Goal: Task Accomplishment & Management: Use online tool/utility

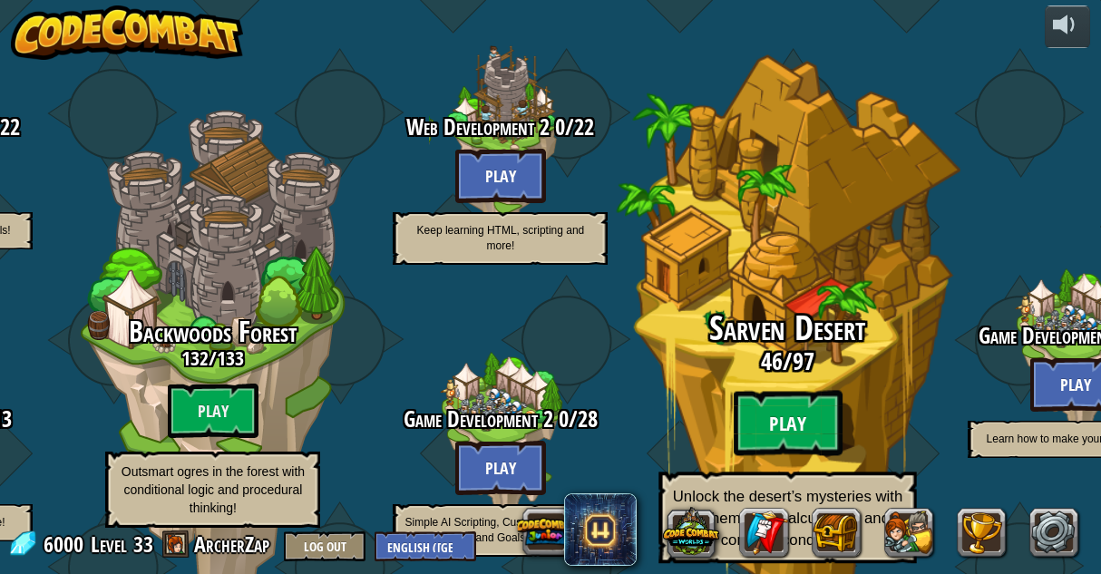
click at [760, 402] on btn "Play" at bounding box center [787, 423] width 109 height 65
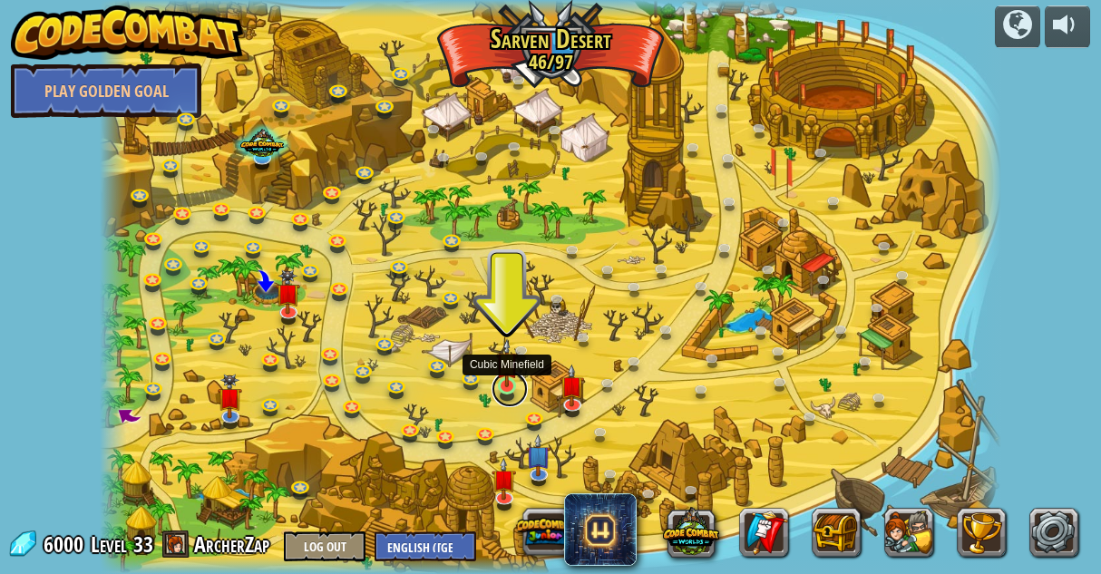
click at [502, 387] on link at bounding box center [509, 389] width 36 height 36
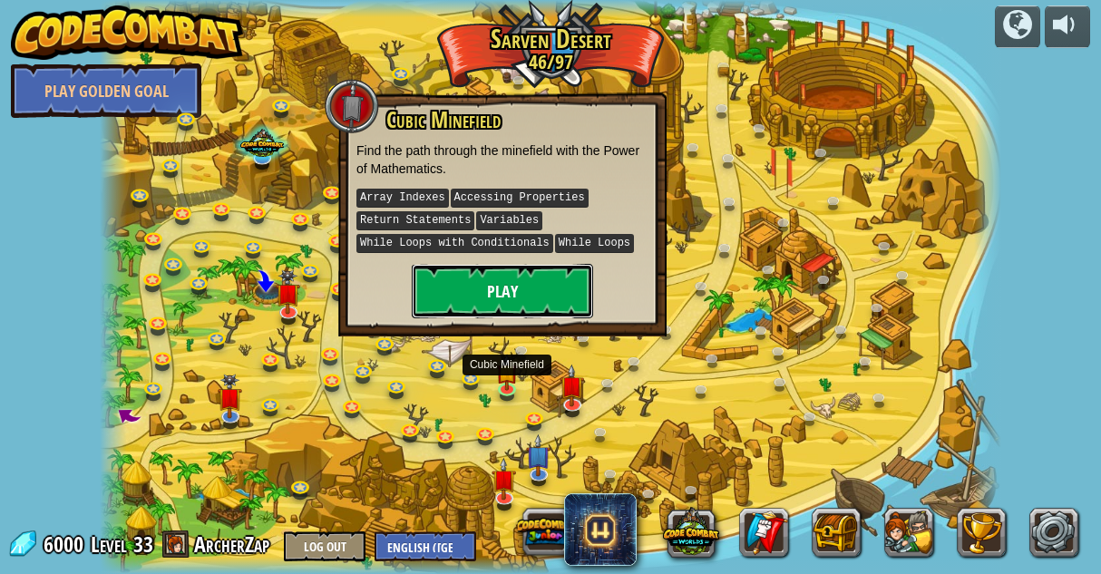
click at [496, 281] on button "Play" at bounding box center [502, 291] width 181 height 54
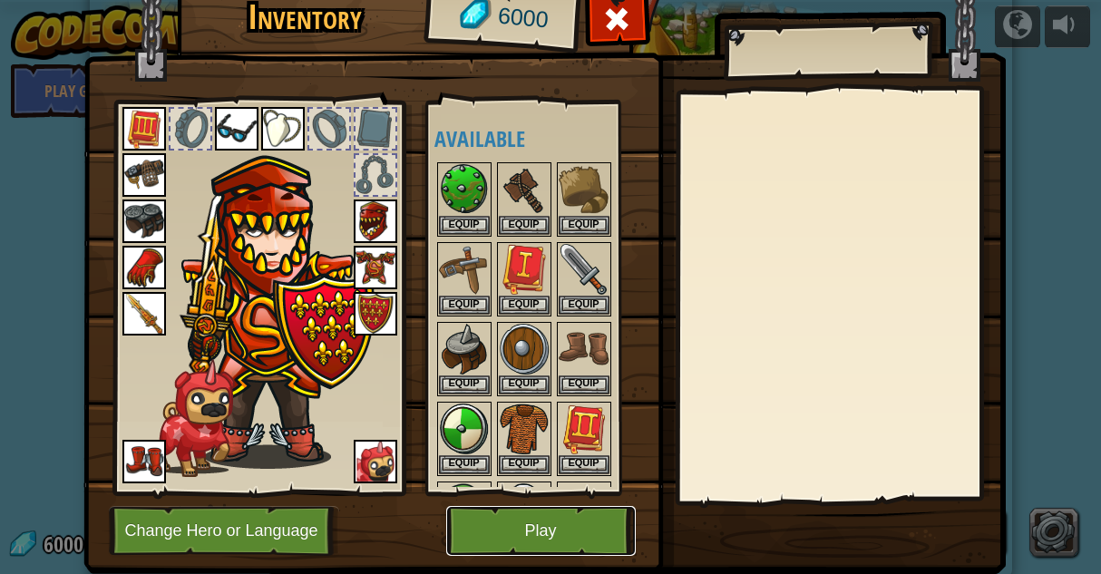
click at [519, 533] on button "Play" at bounding box center [540, 531] width 189 height 50
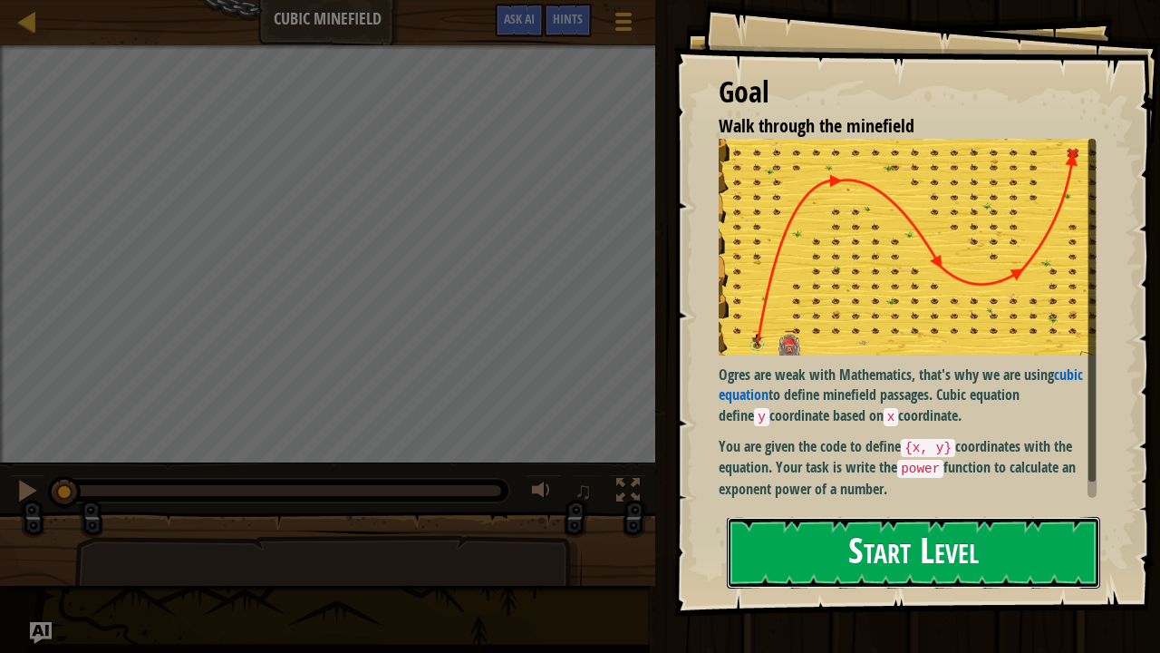
click at [808, 525] on button "Start Level" at bounding box center [913, 553] width 373 height 72
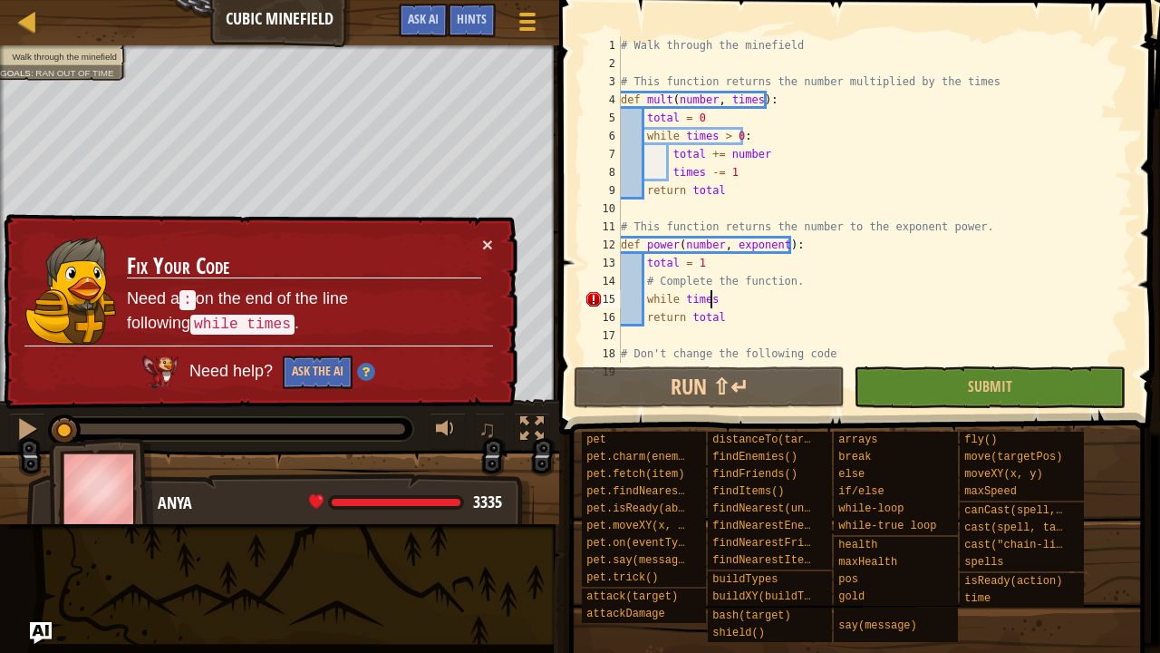
click at [716, 299] on div "# Walk through the minefield # This function returns the number multiplied by t…" at bounding box center [868, 217] width 502 height 363
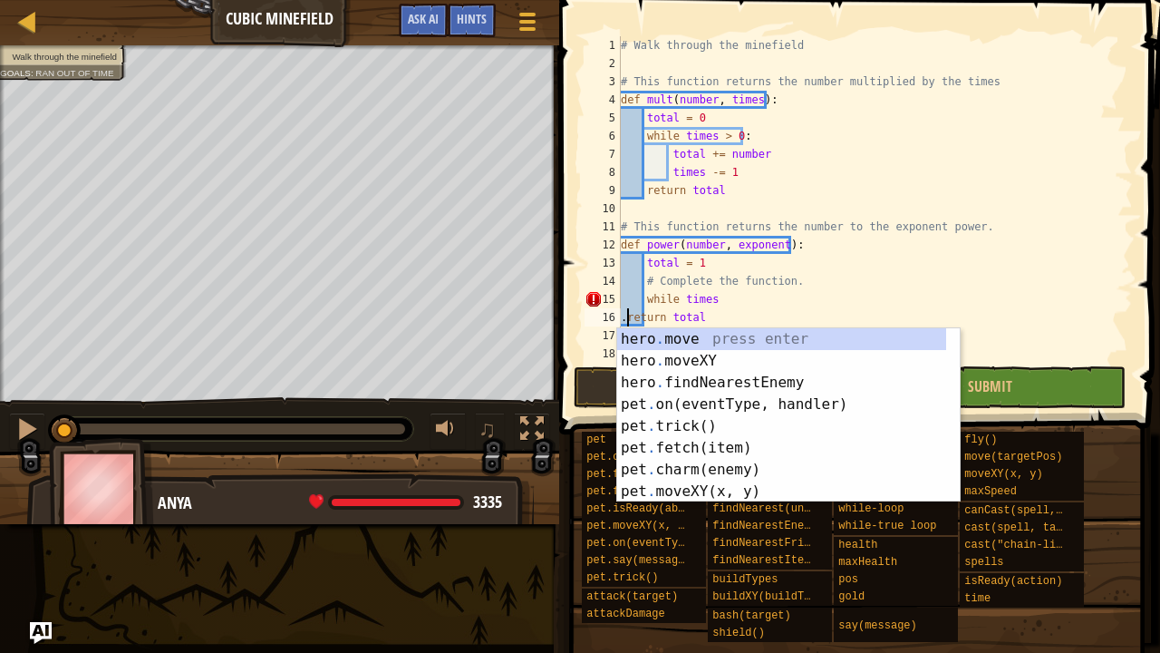
scroll to position [8, 0]
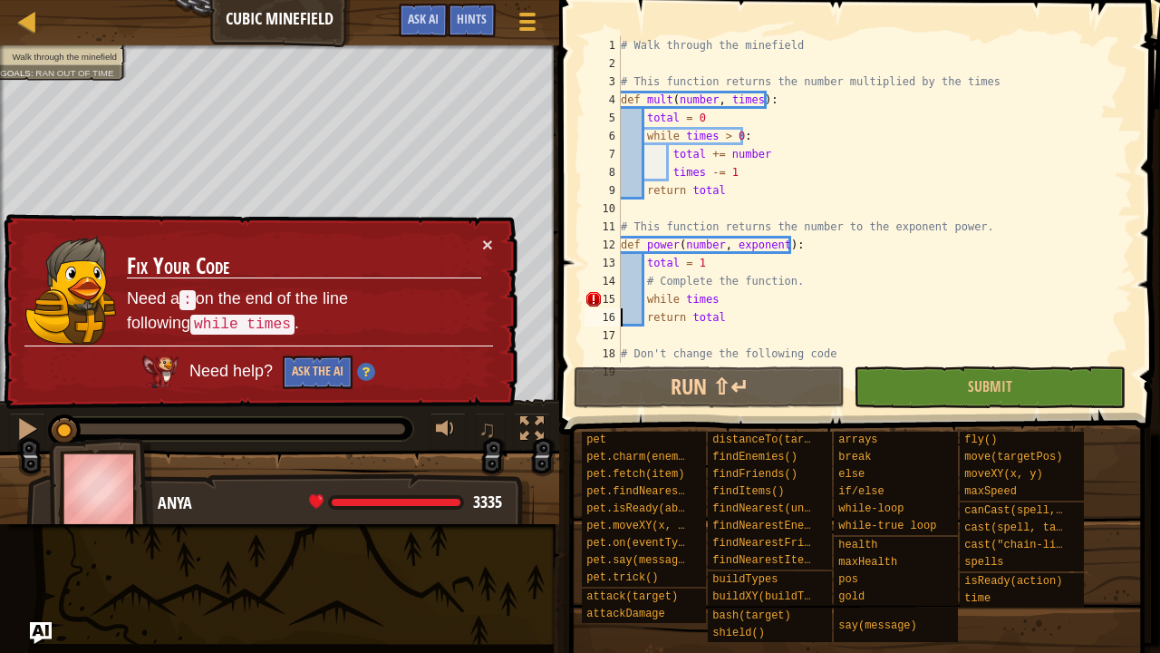
click at [716, 299] on div "# Walk through the minefield # This function returns the number multiplied by t…" at bounding box center [868, 217] width 502 height 363
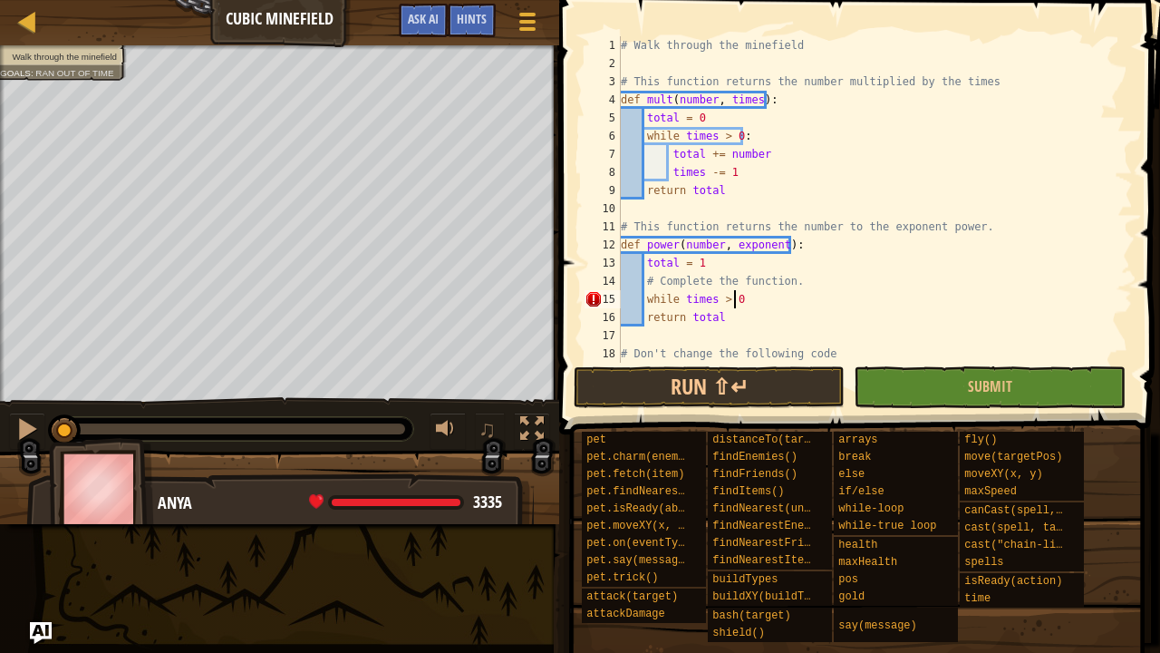
scroll to position [8, 9]
type textarea "while times > 0:"
click at [479, 18] on span "Hints" at bounding box center [472, 18] width 30 height 17
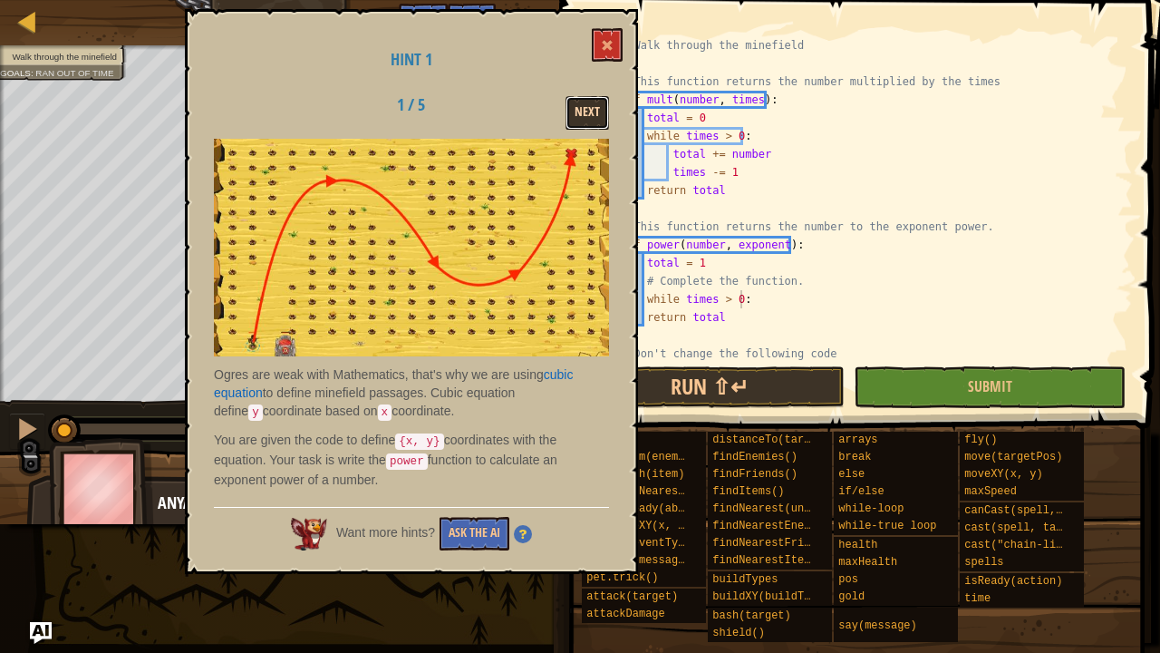
click at [589, 123] on button "Next" at bounding box center [588, 113] width 44 height 34
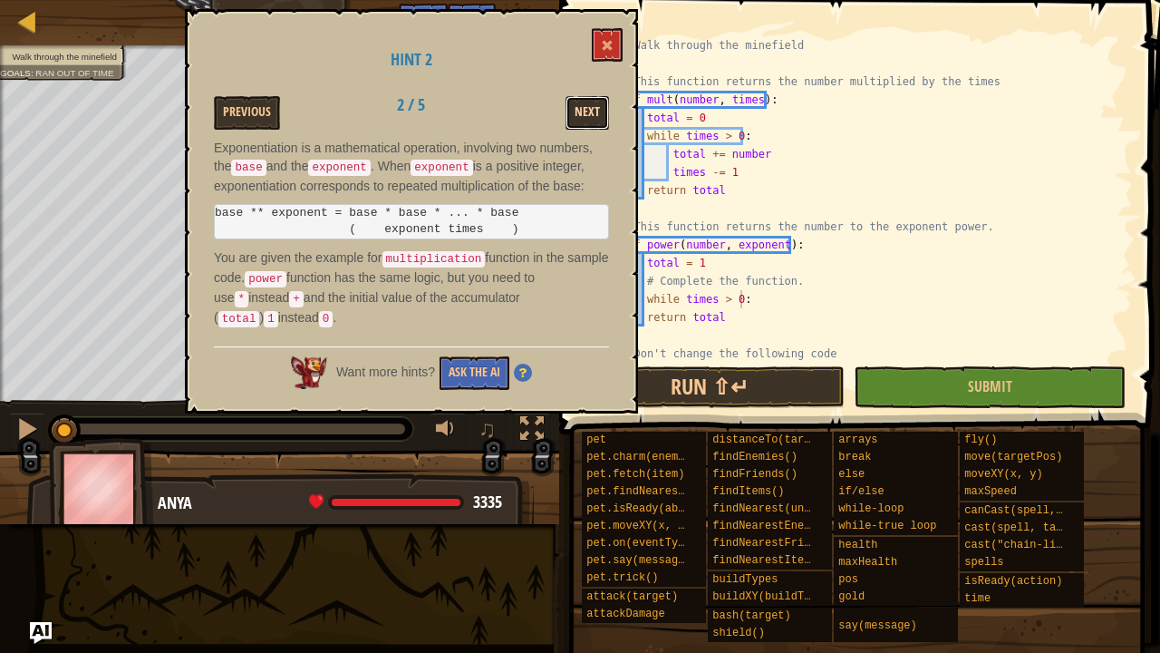
click at [589, 123] on button "Next" at bounding box center [588, 113] width 44 height 34
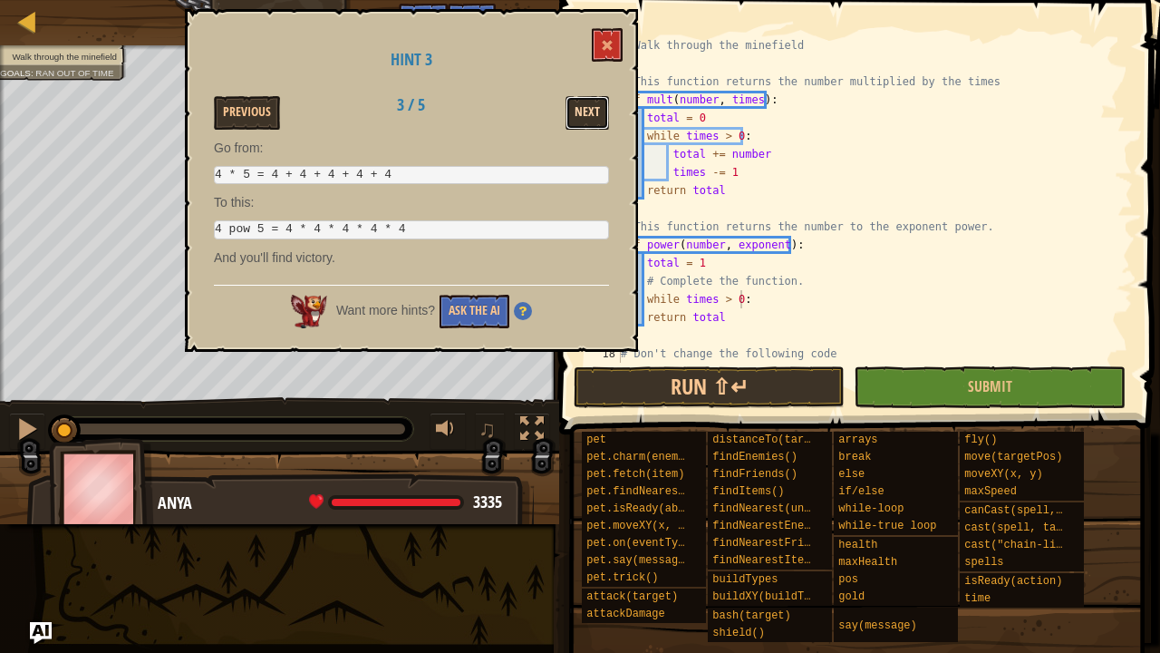
drag, startPoint x: 584, startPoint y: 102, endPoint x: 569, endPoint y: 113, distance: 18.7
click at [569, 113] on button "Next" at bounding box center [588, 113] width 44 height 34
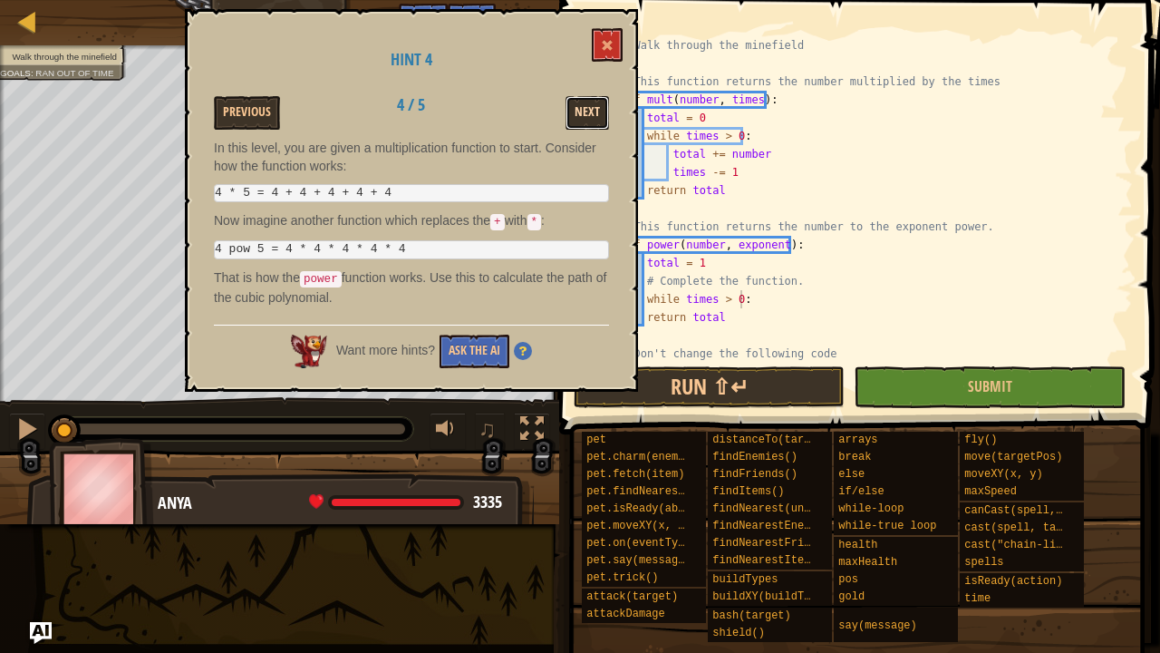
click at [589, 112] on button "Next" at bounding box center [588, 113] width 44 height 34
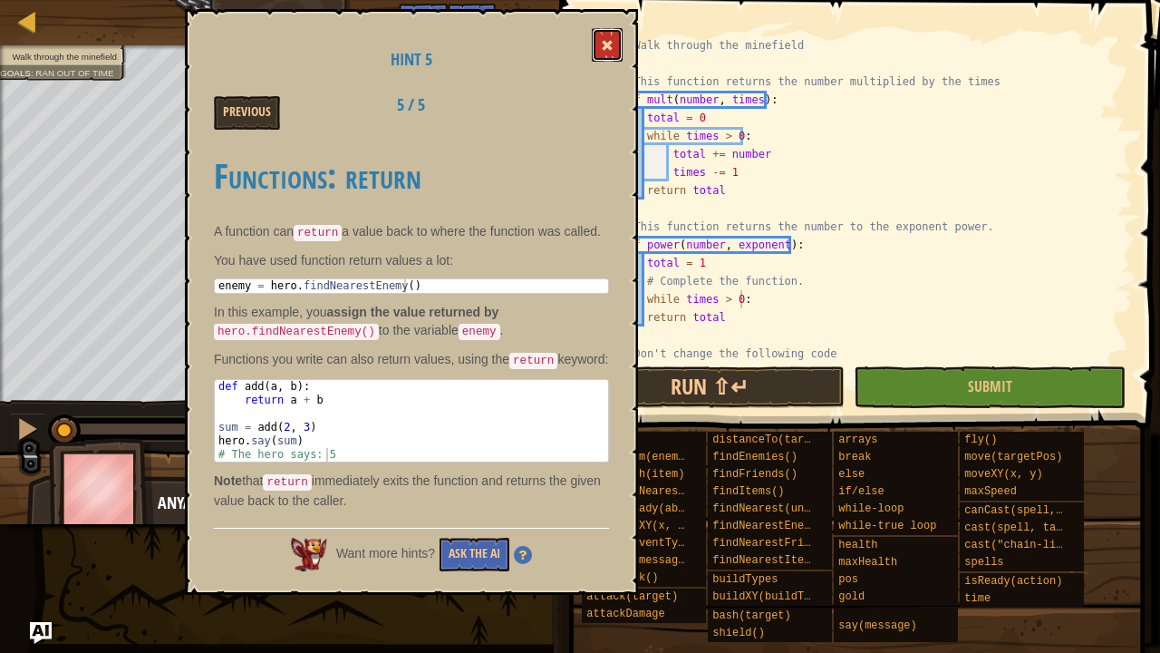
click at [605, 40] on span at bounding box center [607, 45] width 13 height 13
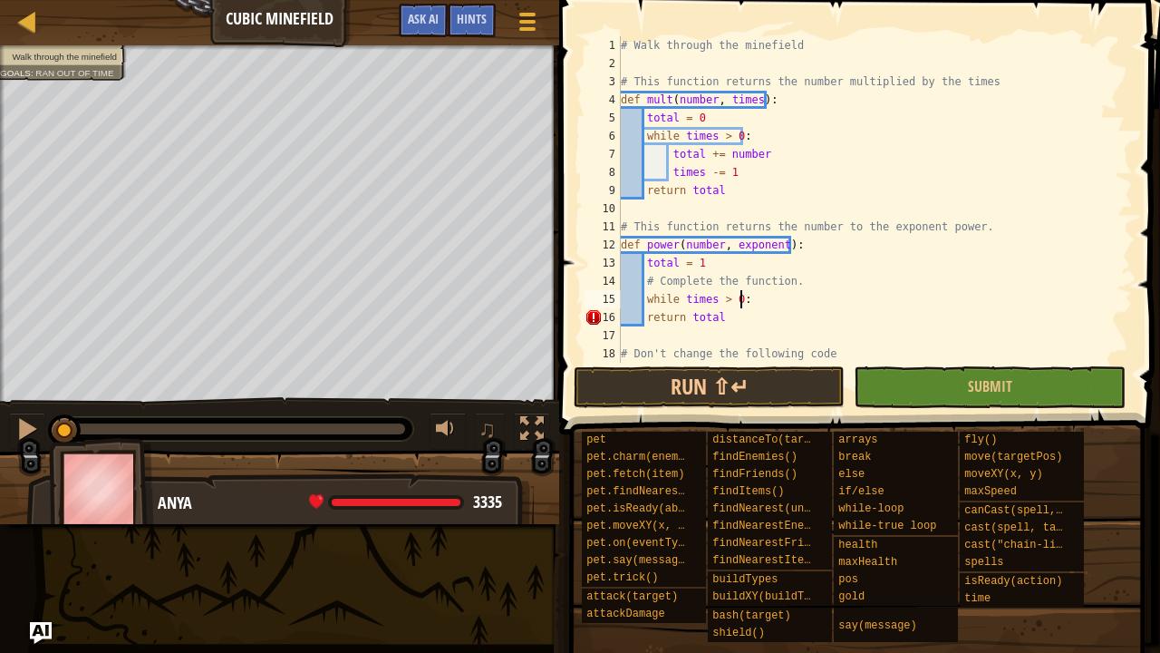
click at [743, 303] on div "# Walk through the minefield # This function returns the number multiplied by t…" at bounding box center [868, 217] width 502 height 363
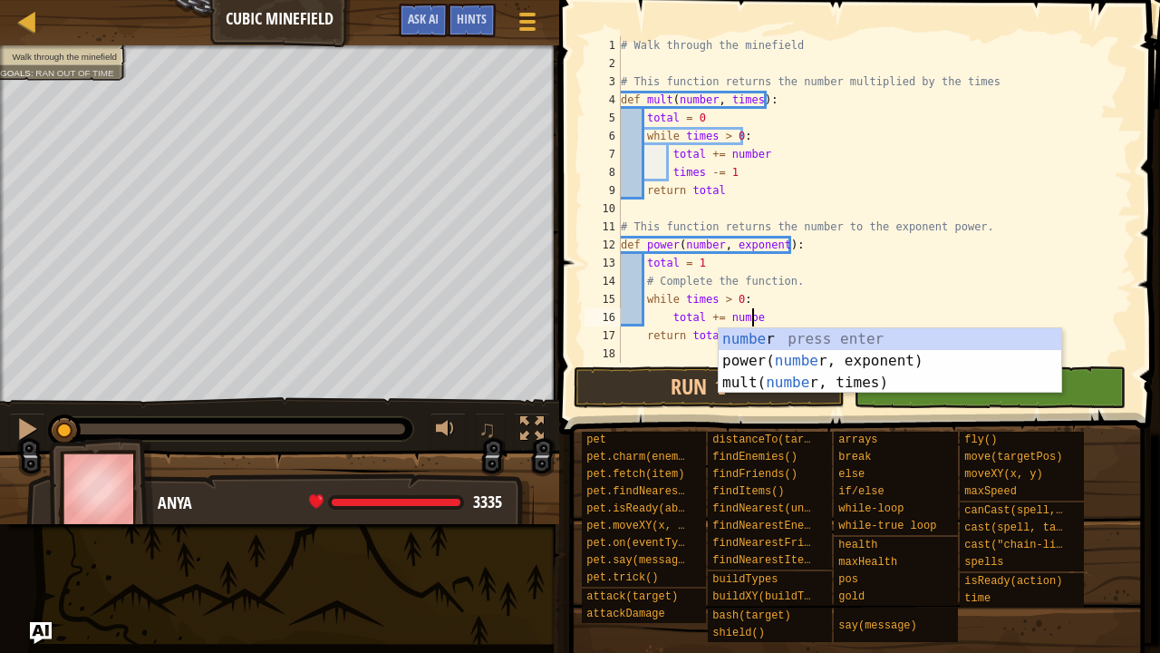
type textarea "total += number"
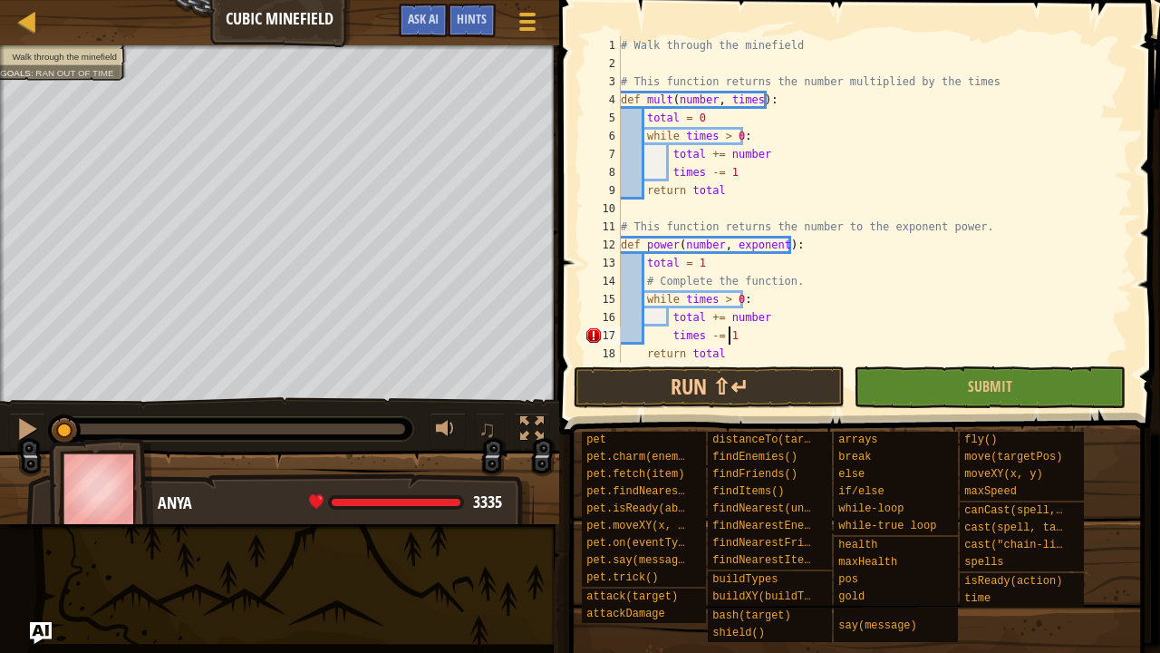
scroll to position [8, 7]
click at [761, 390] on button "Run ⇧↵" at bounding box center [710, 387] width 272 height 42
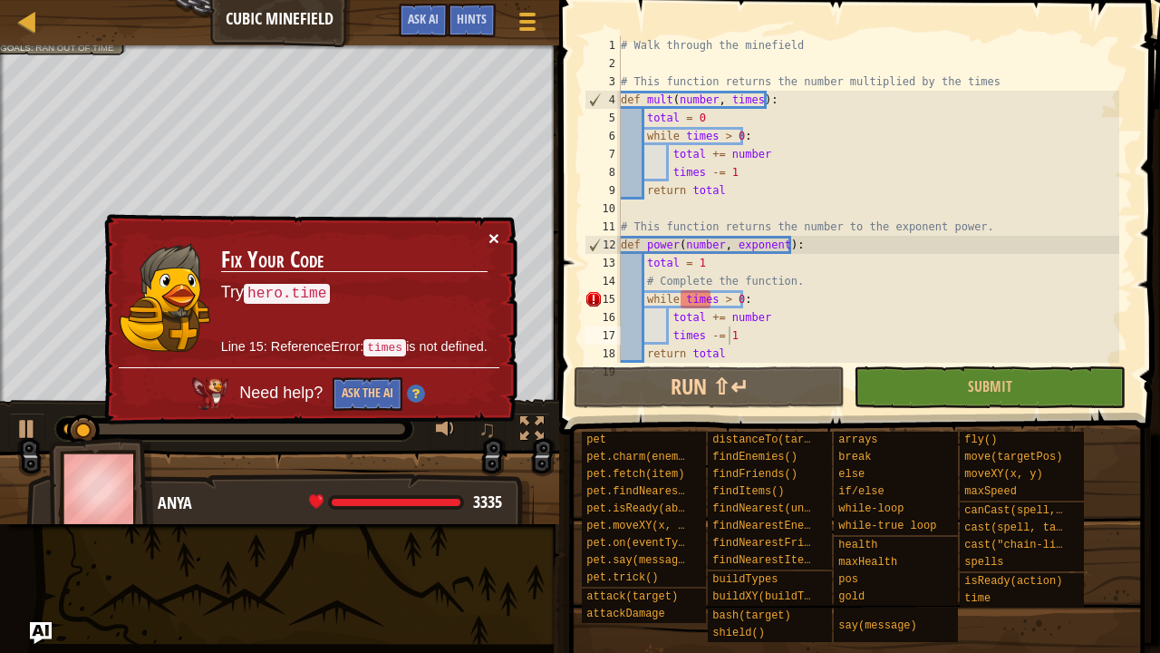
click at [490, 238] on button "×" at bounding box center [494, 237] width 11 height 19
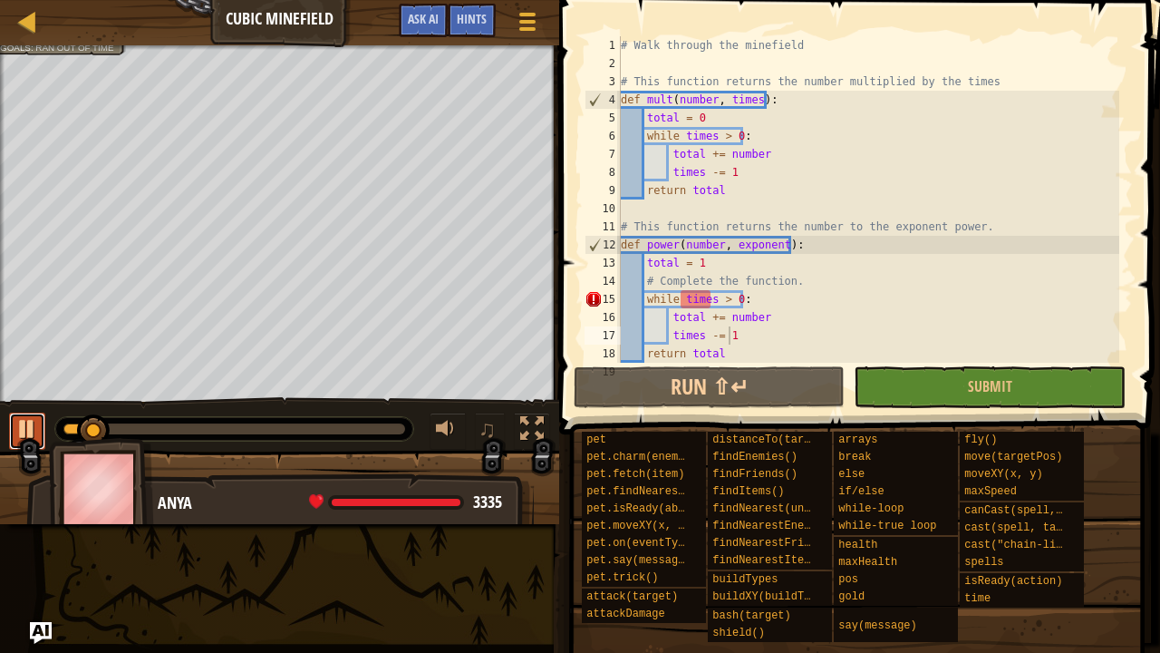
click at [15, 426] on button at bounding box center [27, 430] width 36 height 37
drag, startPoint x: 95, startPoint y: 430, endPoint x: 34, endPoint y: 431, distance: 60.7
click at [34, 431] on div "♫" at bounding box center [279, 424] width 559 height 54
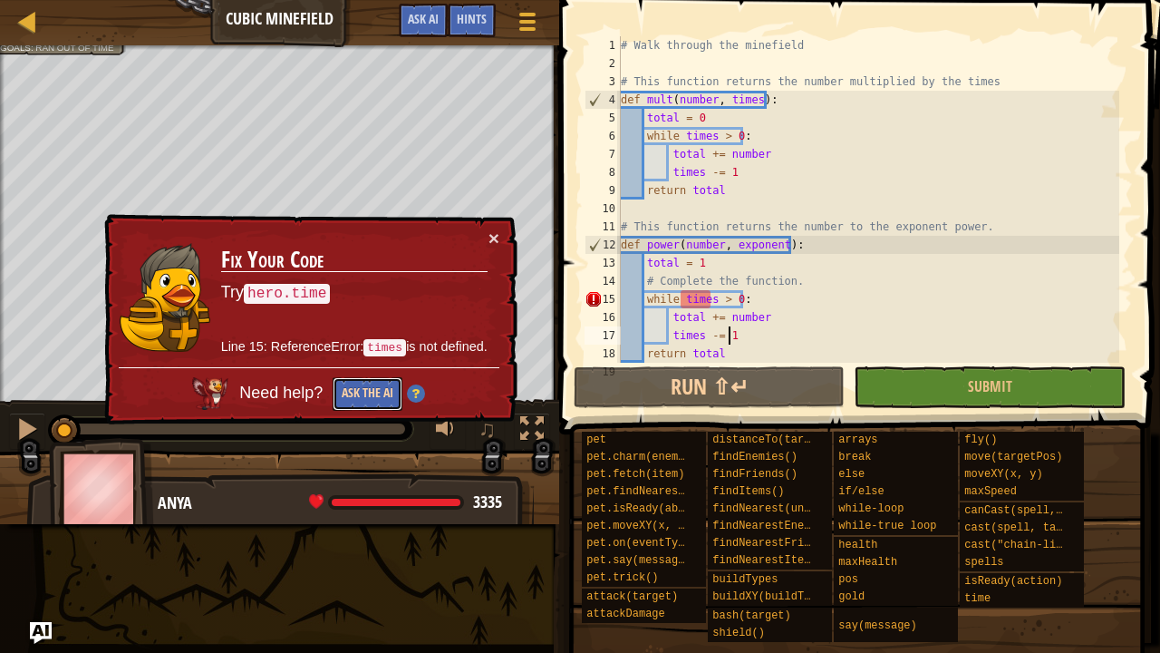
click at [362, 386] on button "Ask the AI" at bounding box center [368, 394] width 70 height 34
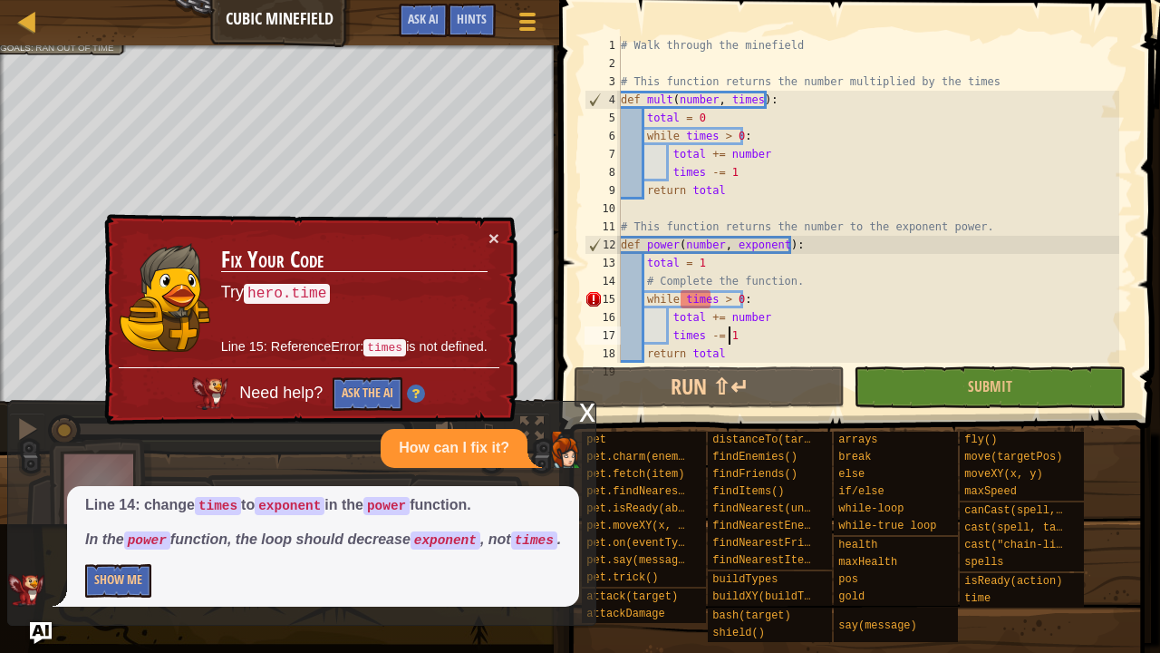
click at [712, 301] on div "# Walk through the minefield # This function returns the number multiplied by t…" at bounding box center [868, 217] width 502 height 363
click at [148, 571] on button "Show Me" at bounding box center [118, 581] width 66 height 34
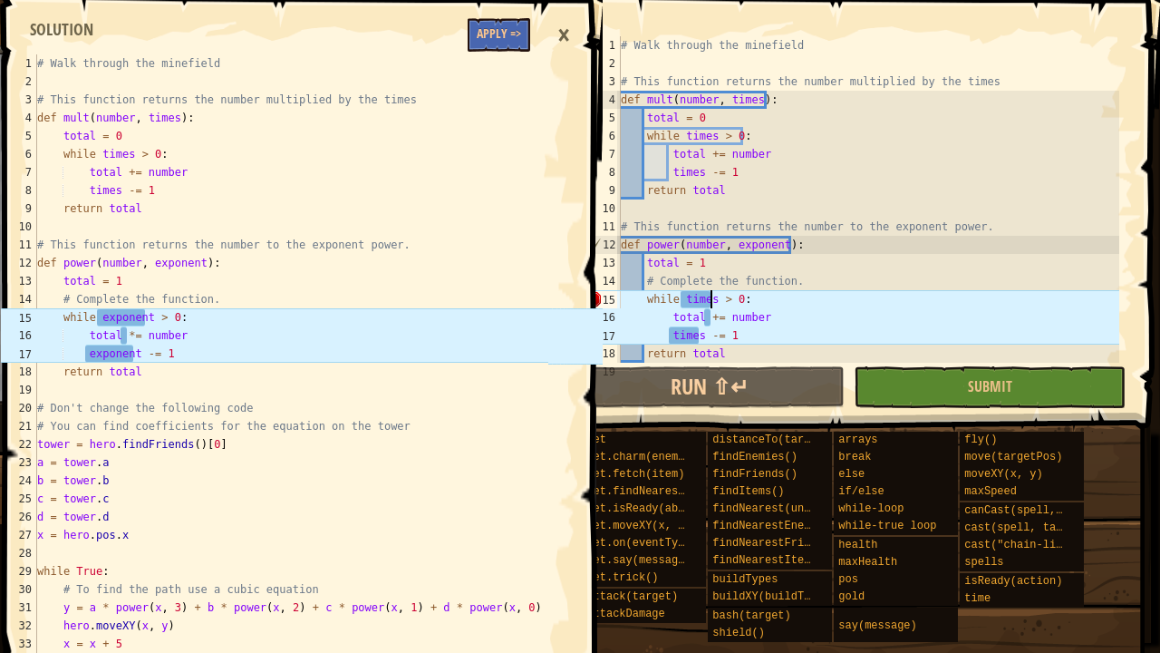
click at [129, 573] on p "Hide" at bounding box center [323, 581] width 476 height 34
click at [711, 296] on div "# Walk through the minefield # This function returns the number multiplied by t…" at bounding box center [868, 217] width 502 height 363
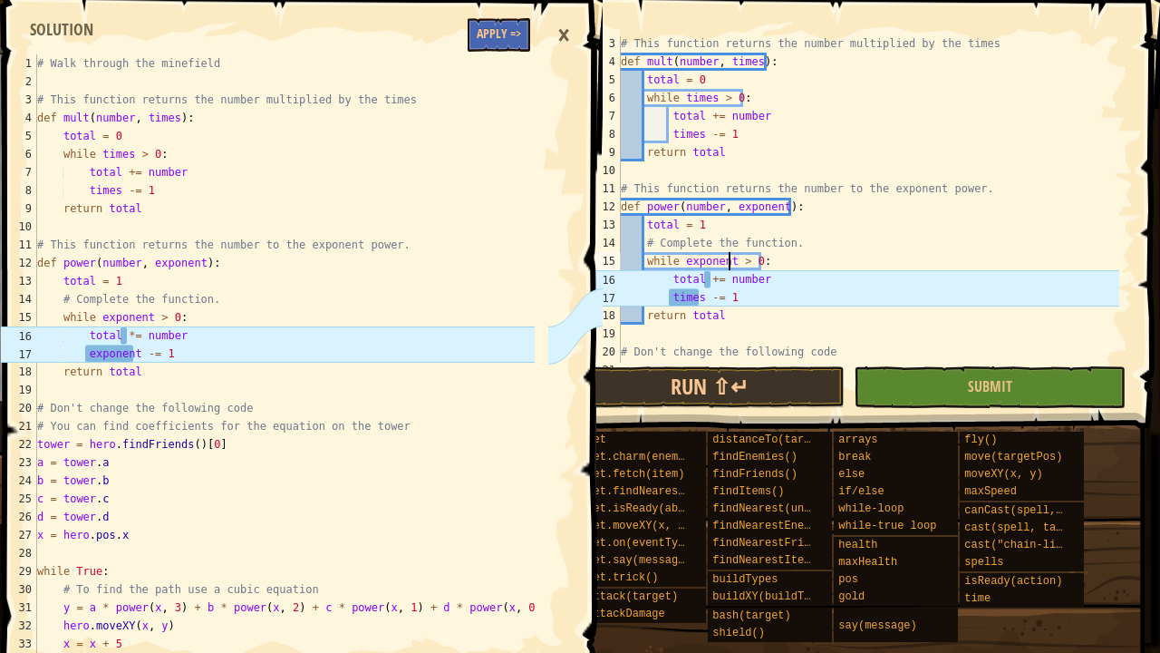
scroll to position [38, 0]
click at [702, 282] on div "# This function returns the number multiplied by the times def mult ( number , …" at bounding box center [868, 215] width 502 height 363
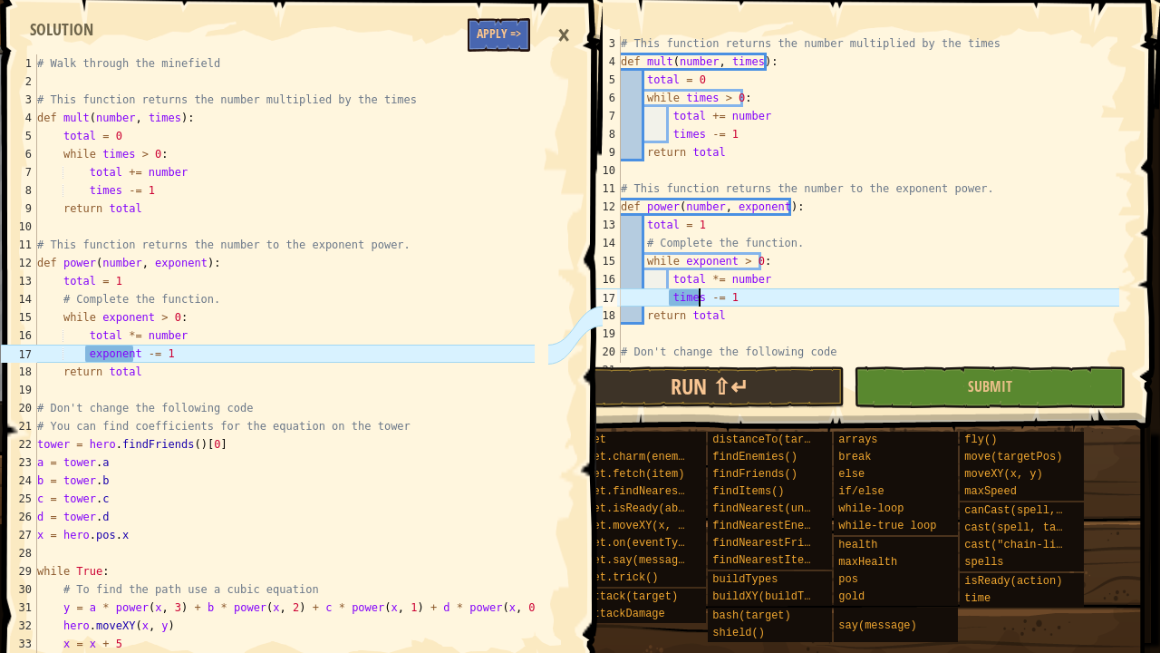
click at [697, 296] on div "# This function returns the number multiplied by the times def mult ( number , …" at bounding box center [868, 215] width 502 height 363
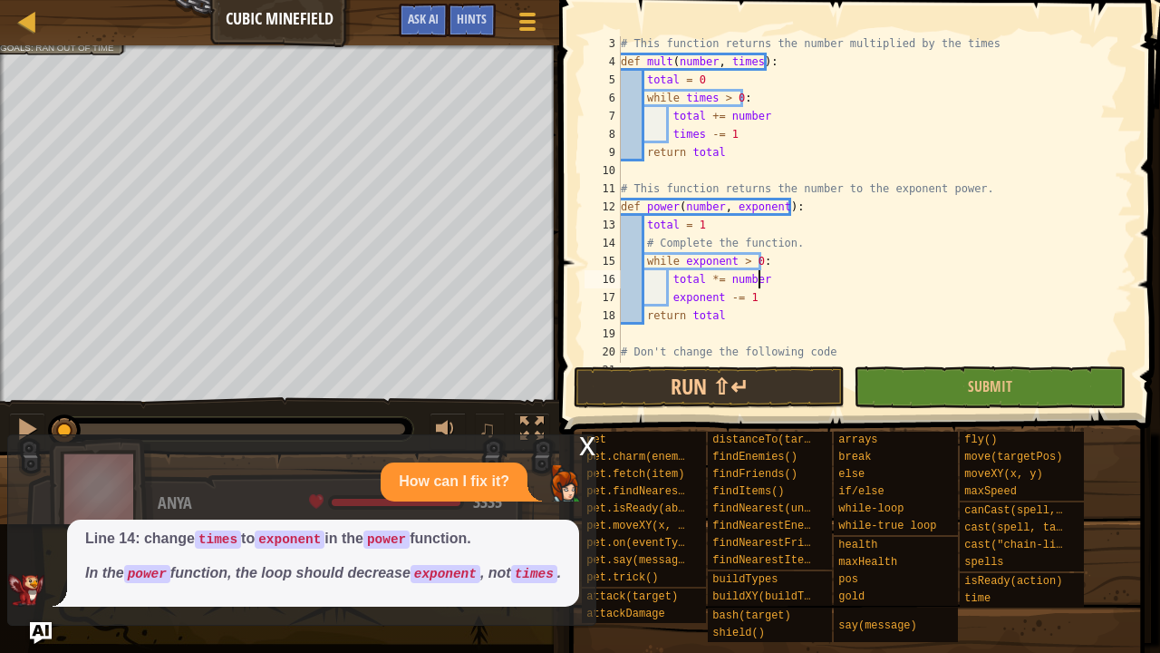
click at [849, 286] on div "# This function returns the number multiplied by the times def mult ( number , …" at bounding box center [868, 215] width 502 height 363
type textarea "total *= number"
click at [717, 386] on button "Run ⇧↵" at bounding box center [710, 387] width 272 height 42
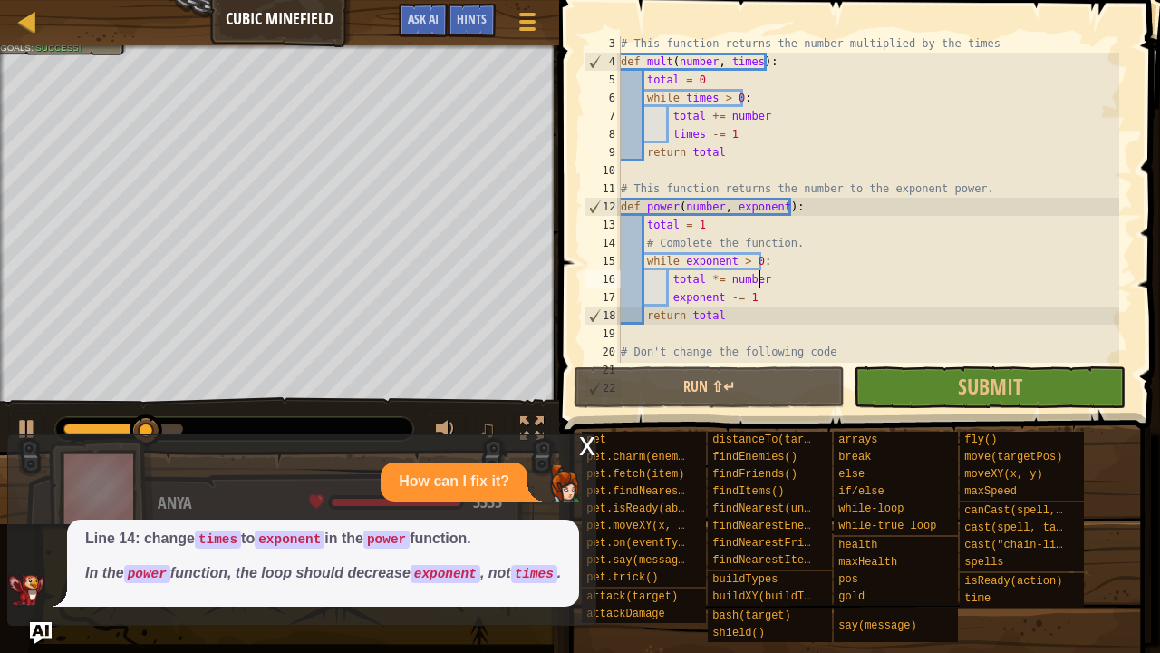
click at [587, 450] on div "x" at bounding box center [587, 444] width 16 height 18
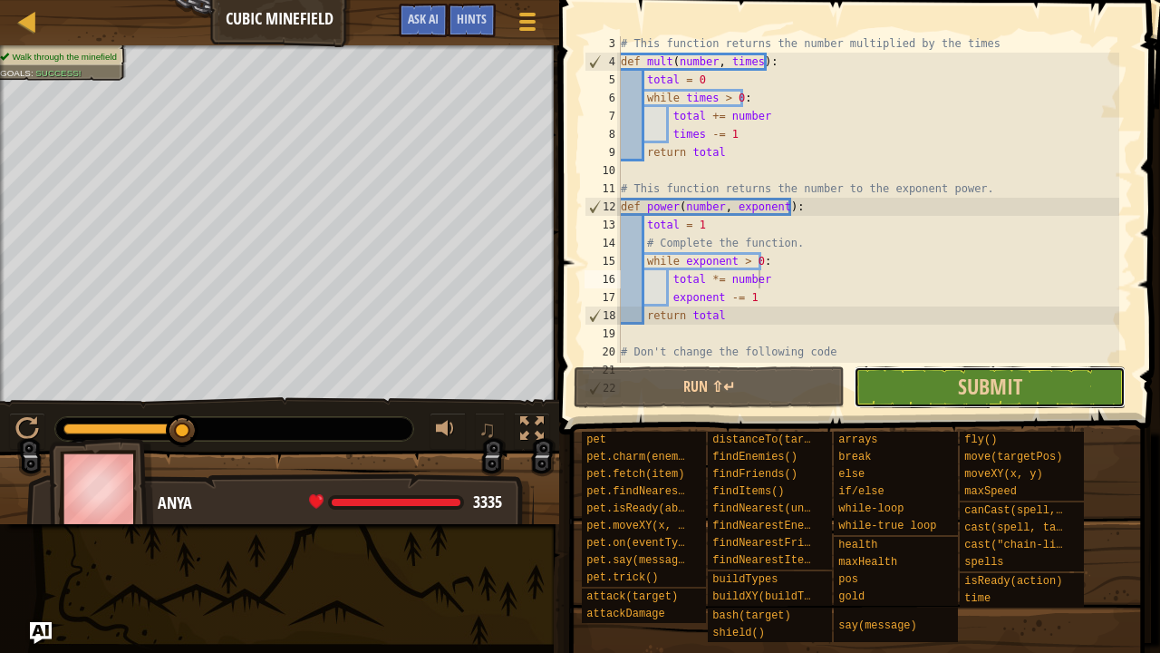
click at [910, 385] on button "Submit" at bounding box center [990, 387] width 272 height 42
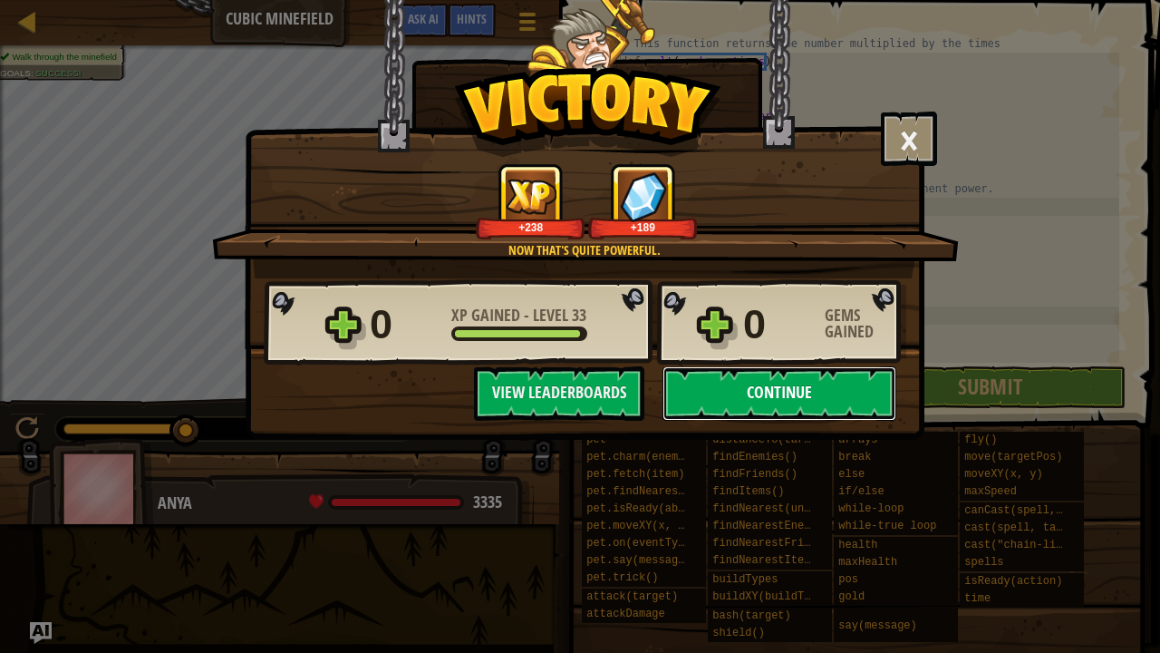
click at [736, 382] on button "Continue" at bounding box center [780, 393] width 234 height 54
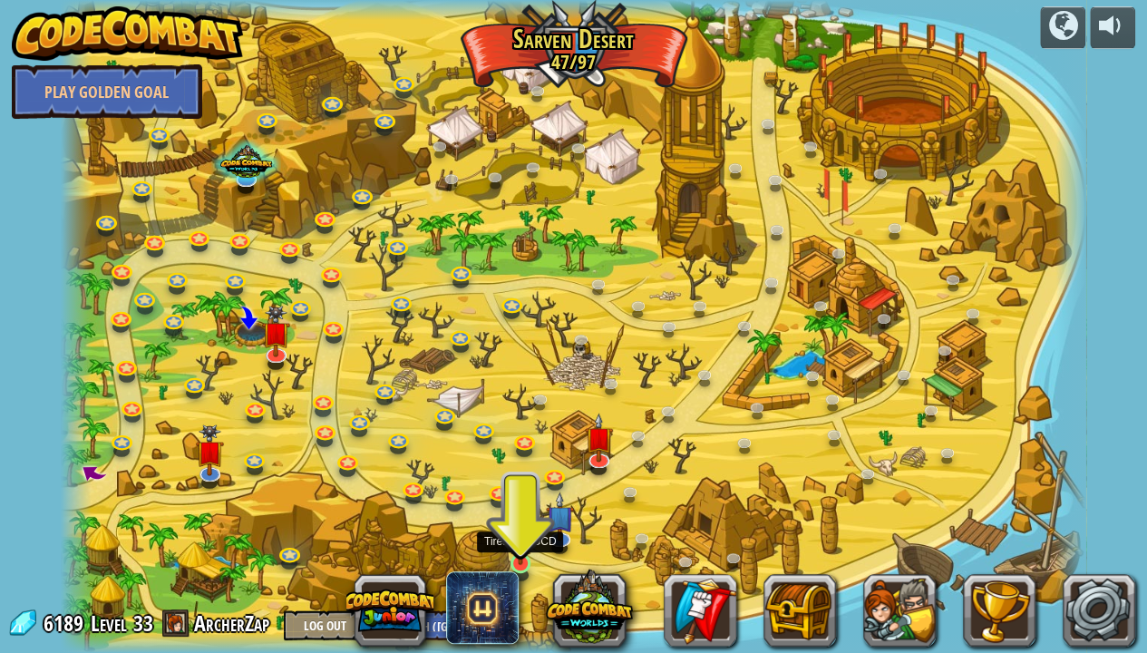
click at [522, 548] on img at bounding box center [520, 535] width 25 height 59
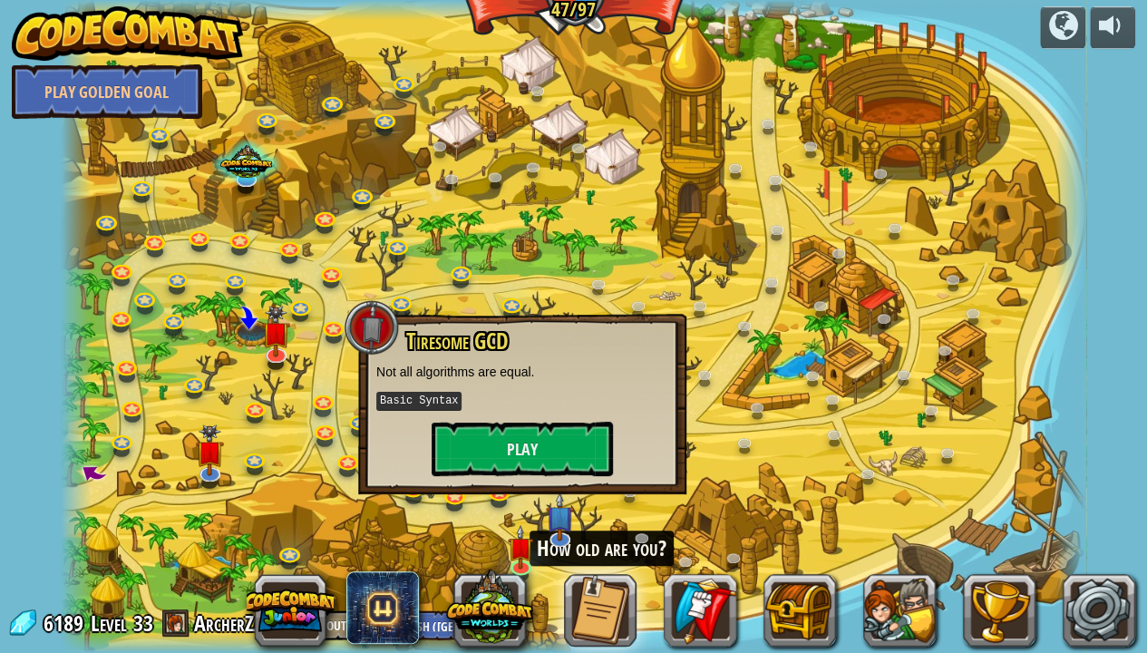
click at [495, 510] on div at bounding box center [573, 326] width 1024 height 653
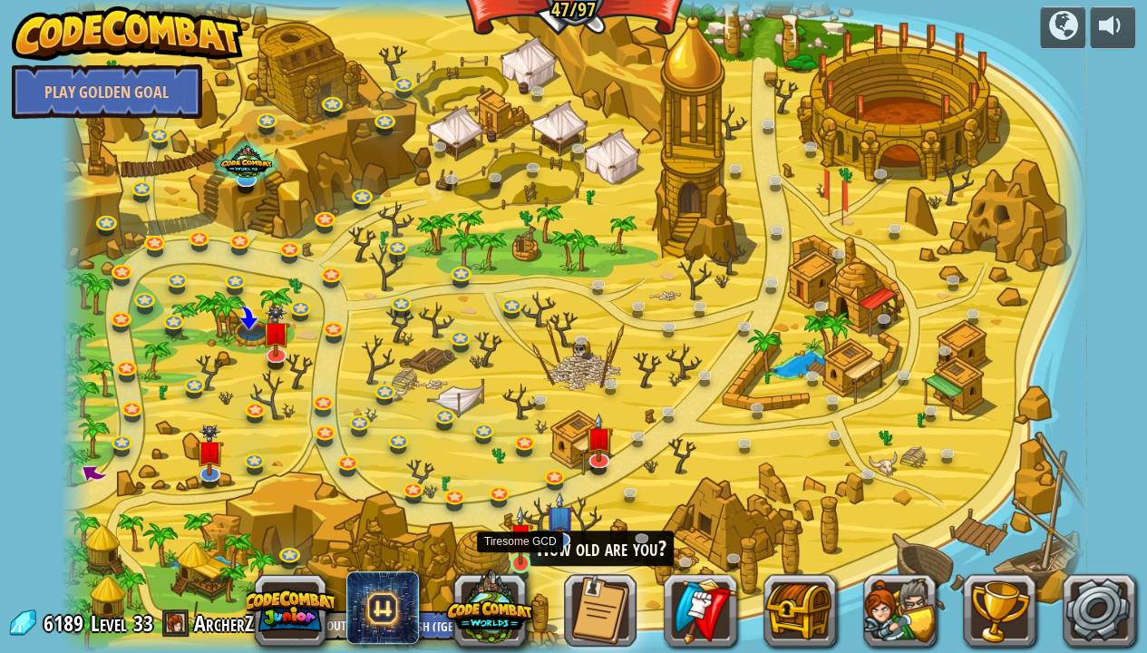
click at [522, 553] on img at bounding box center [520, 535] width 25 height 59
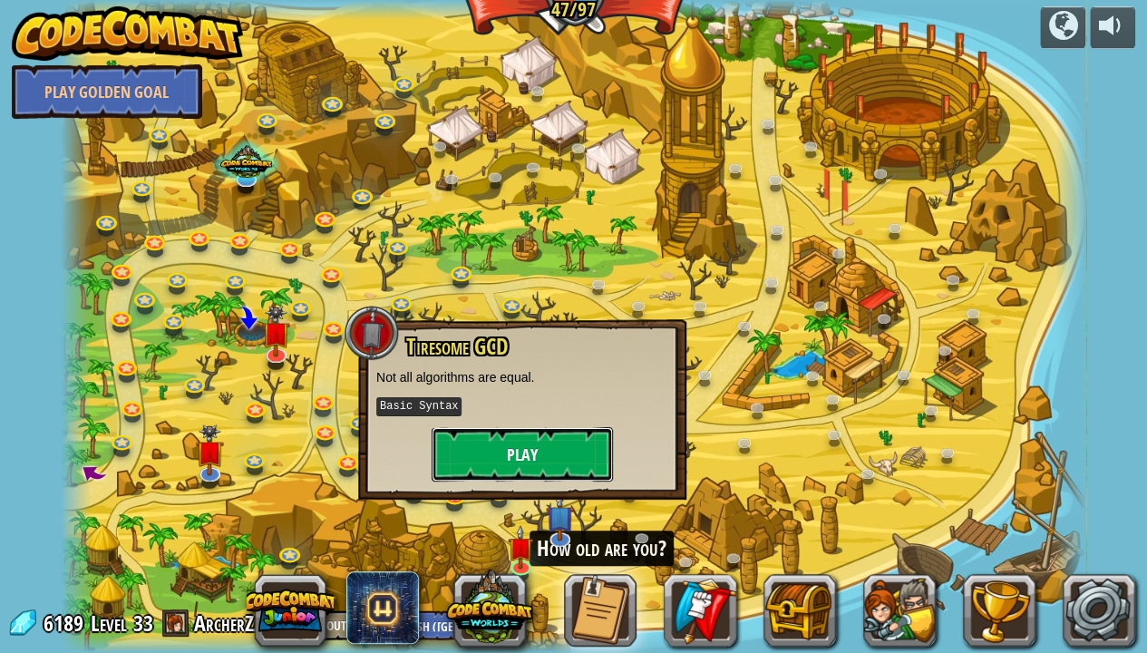
click at [526, 451] on button "Play" at bounding box center [522, 454] width 181 height 54
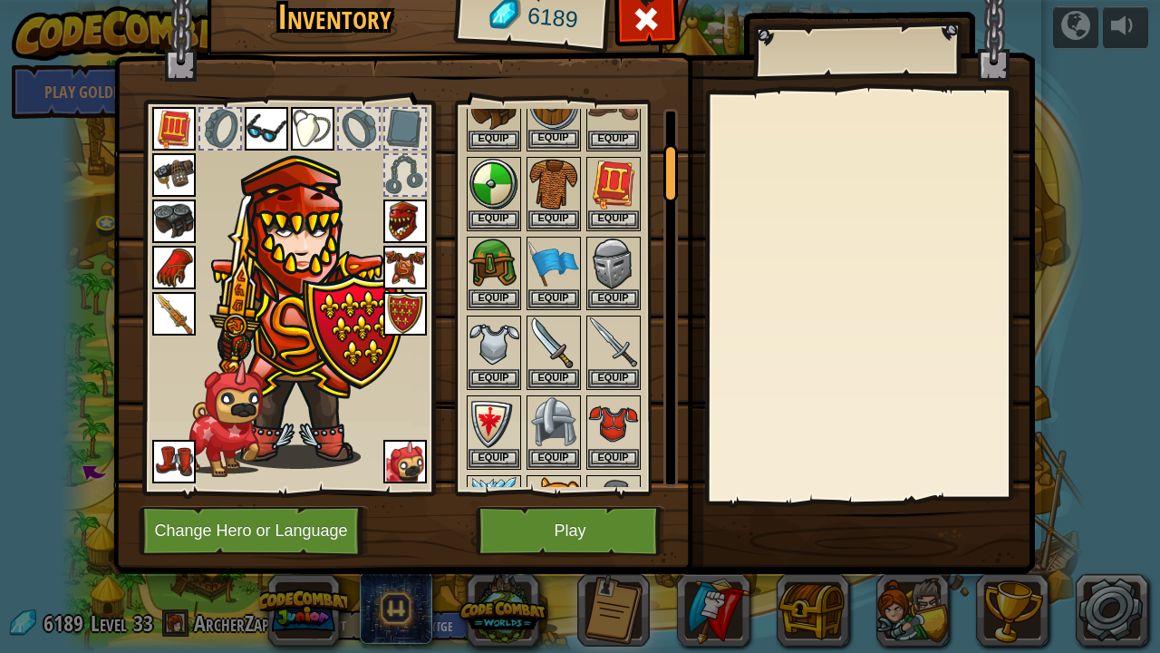
scroll to position [273, 0]
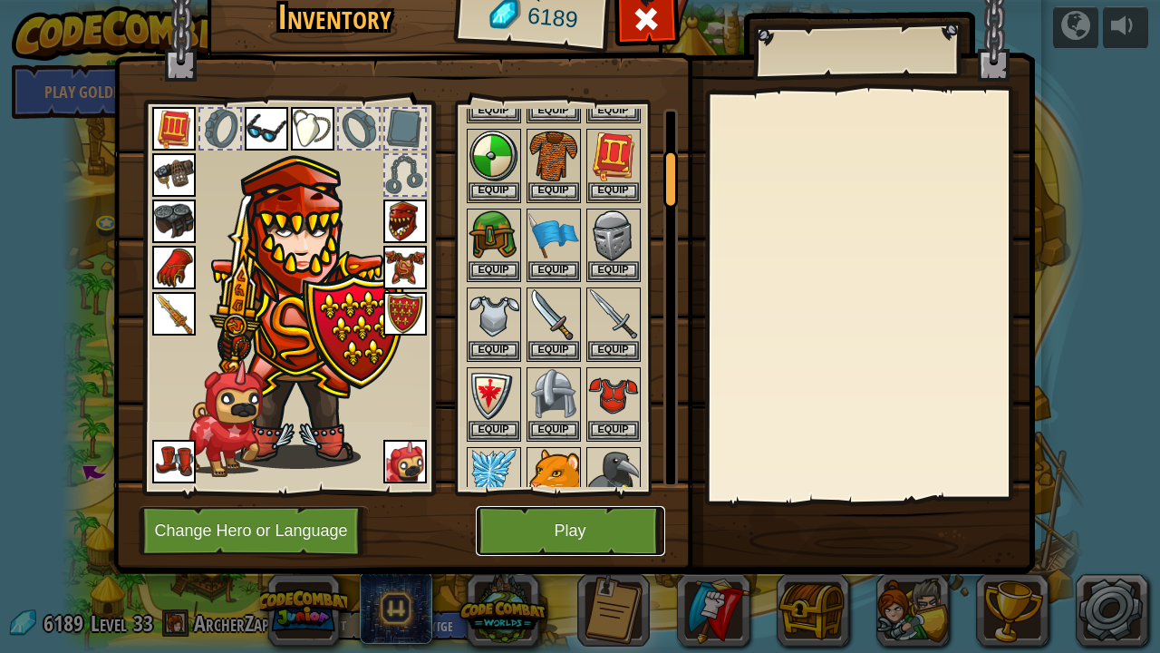
click at [605, 528] on button "Play" at bounding box center [570, 531] width 189 height 50
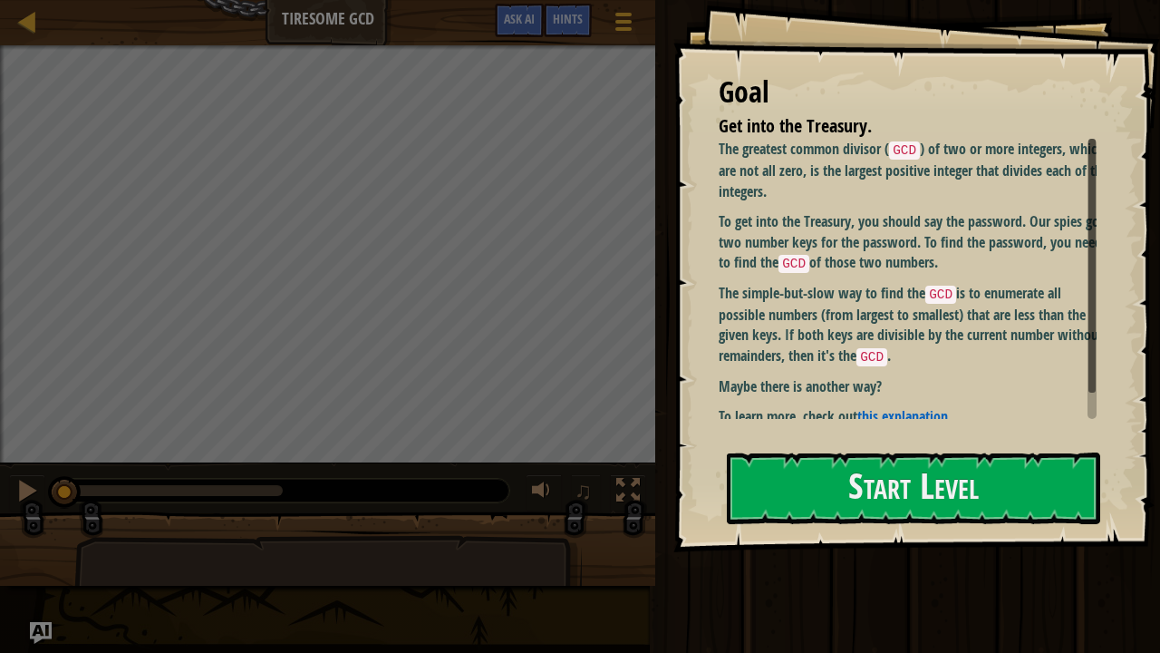
scroll to position [15, 0]
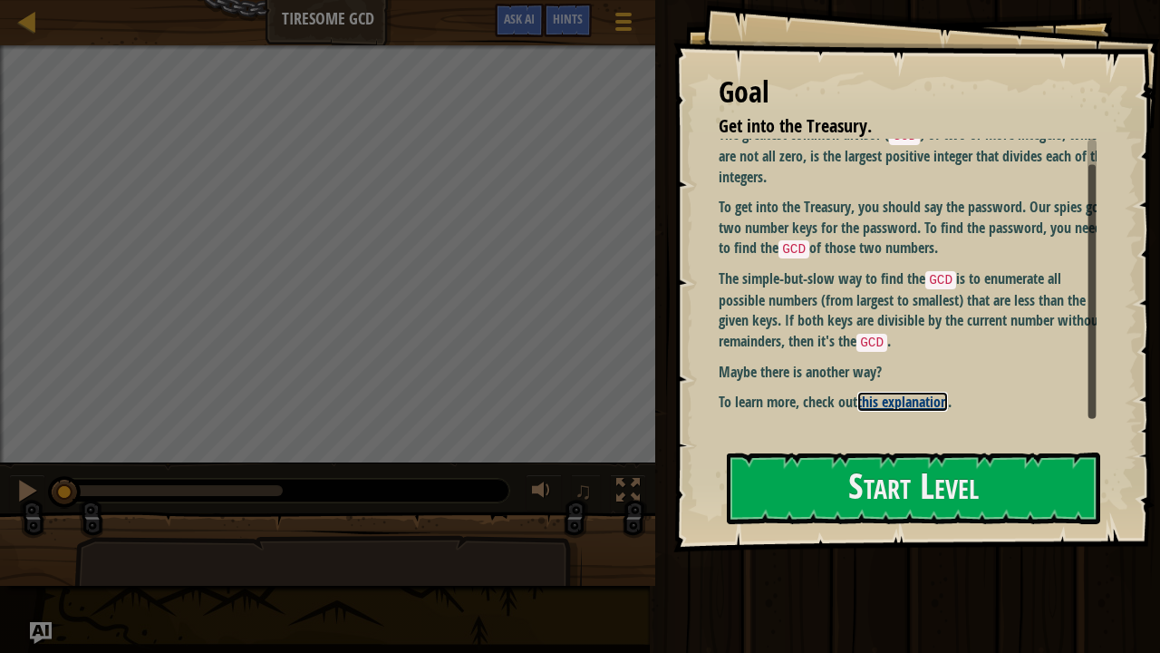
click at [910, 400] on link "this explanation" at bounding box center [903, 402] width 91 height 20
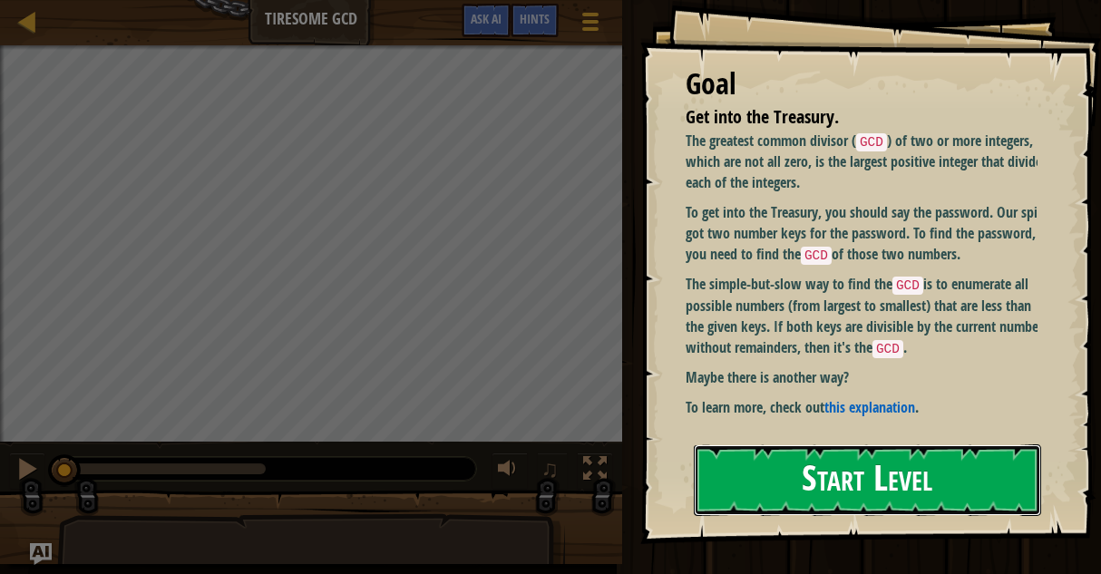
click at [754, 489] on button "Start Level" at bounding box center [867, 480] width 347 height 72
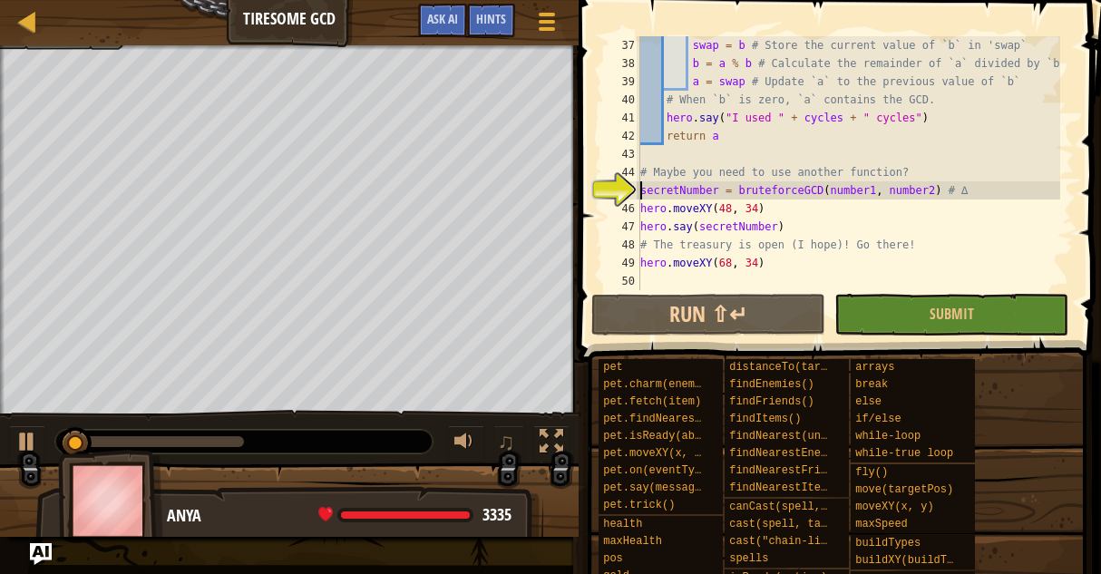
scroll to position [671, 0]
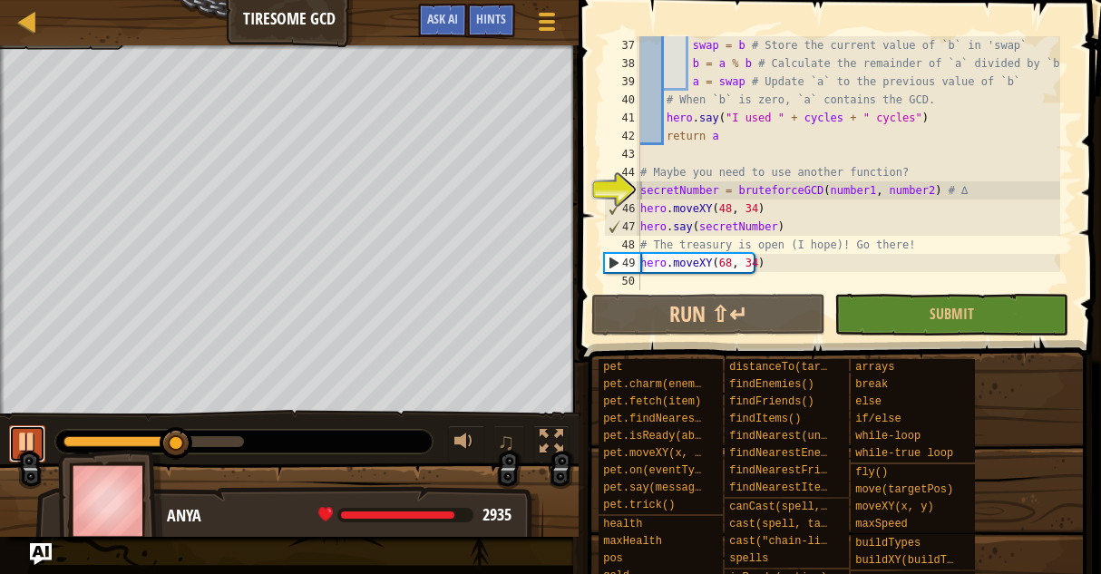
click at [32, 438] on div at bounding box center [27, 442] width 24 height 24
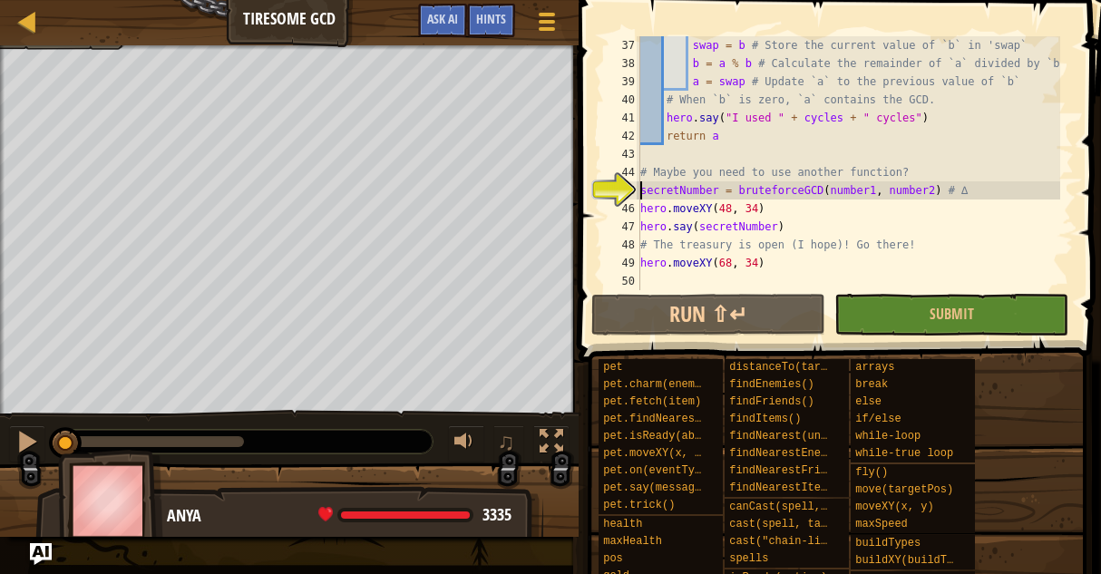
drag, startPoint x: 183, startPoint y: 443, endPoint x: 63, endPoint y: 451, distance: 120.8
click at [63, 451] on div "Get into the Treasury. Your hero must survive. Goals : Incomplete ♫ Anya 3335 x…" at bounding box center [550, 290] width 1101 height 491
click at [490, 17] on span "Hints" at bounding box center [491, 18] width 30 height 17
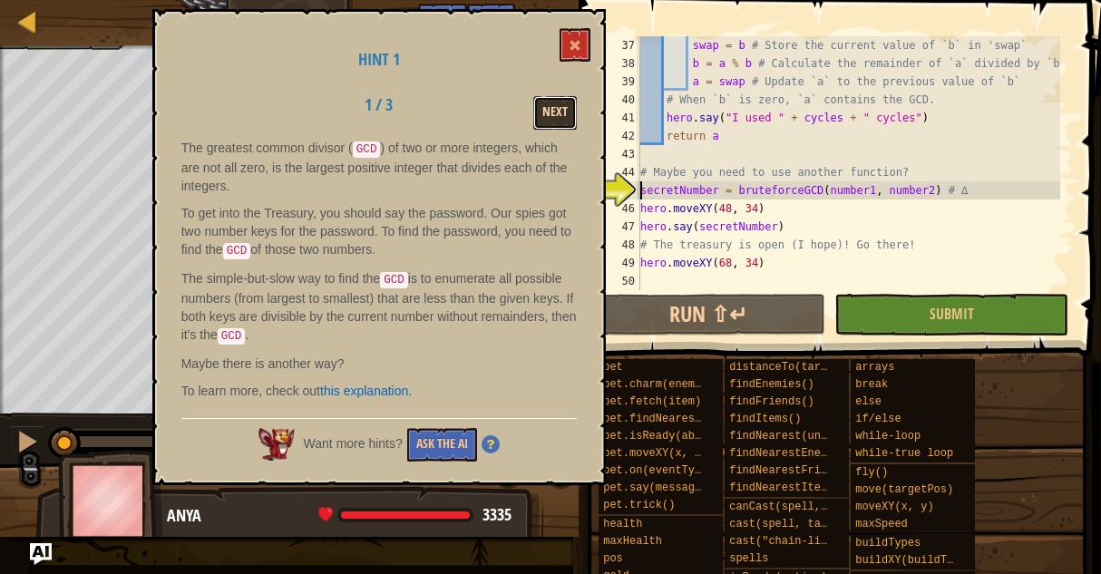
click at [566, 115] on button "Next" at bounding box center [555, 113] width 44 height 34
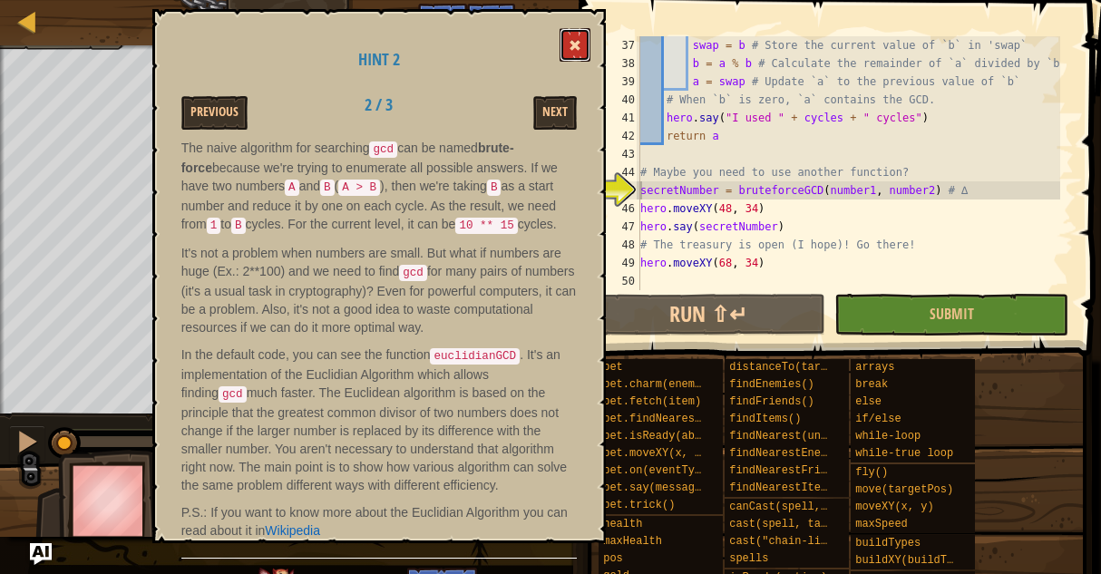
click at [580, 47] on span at bounding box center [574, 45] width 13 height 13
